Goal: Task Accomplishment & Management: Manage account settings

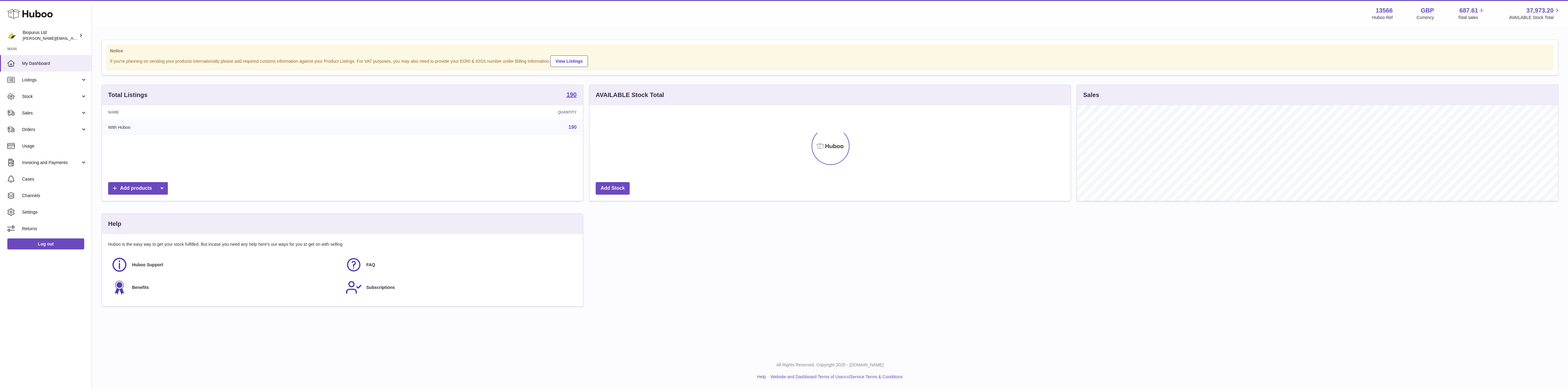
scroll to position [96, 481]
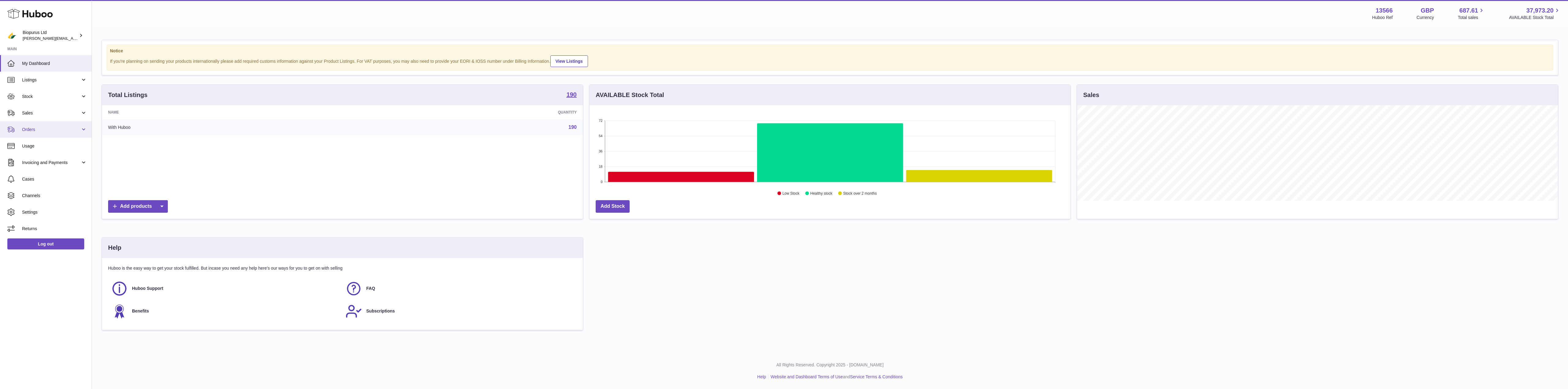
click at [72, 129] on span "Orders" at bounding box center [51, 130] width 58 height 6
click at [41, 110] on link "Sales" at bounding box center [46, 113] width 91 height 16
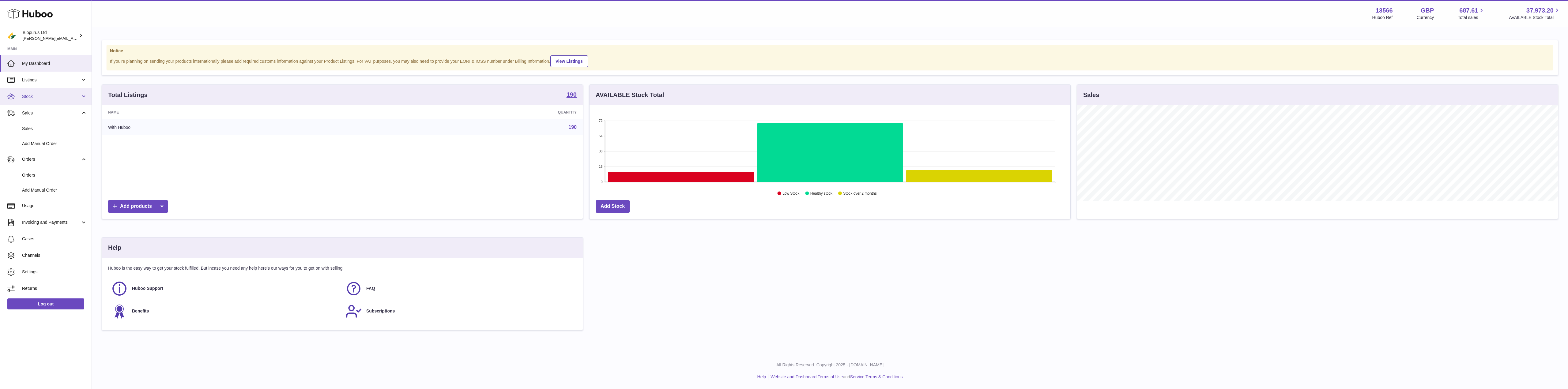
click at [41, 93] on link "Stock" at bounding box center [46, 96] width 91 height 16
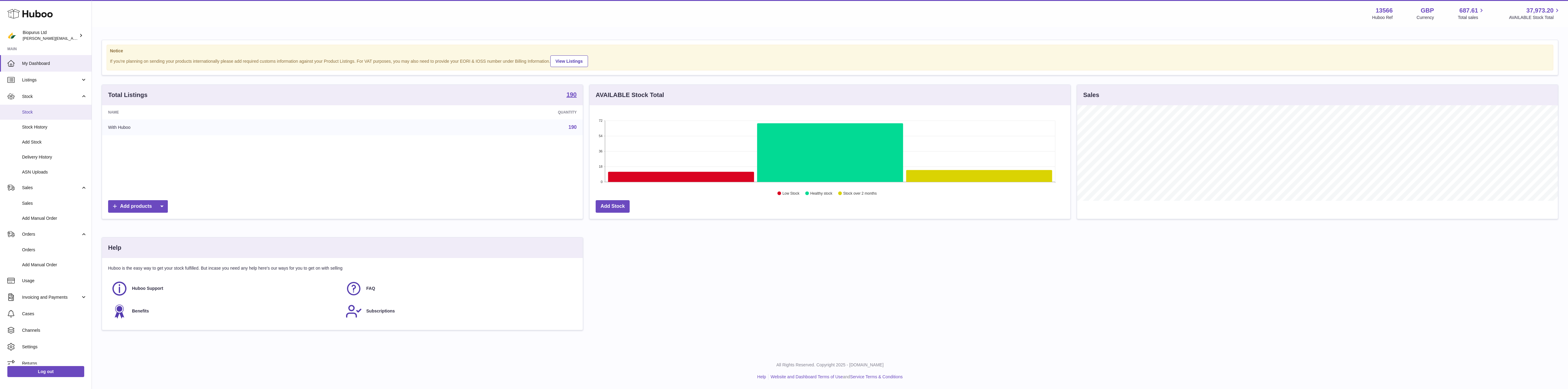
click at [35, 113] on span "Stock" at bounding box center [54, 113] width 65 height 6
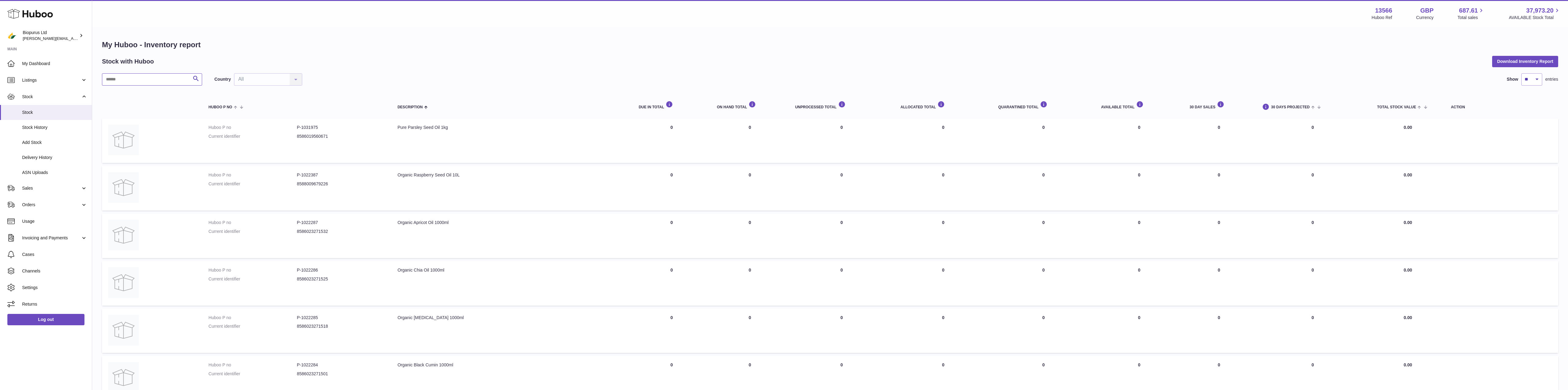
click at [135, 76] on input "text" at bounding box center [152, 79] width 100 height 12
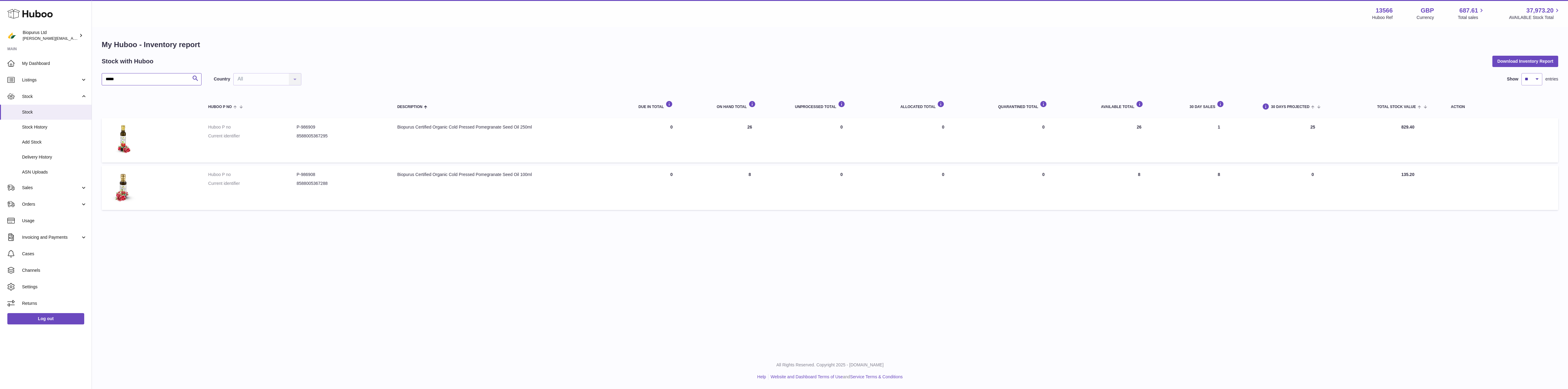
type input "*****"
